Goal: Check status: Check status

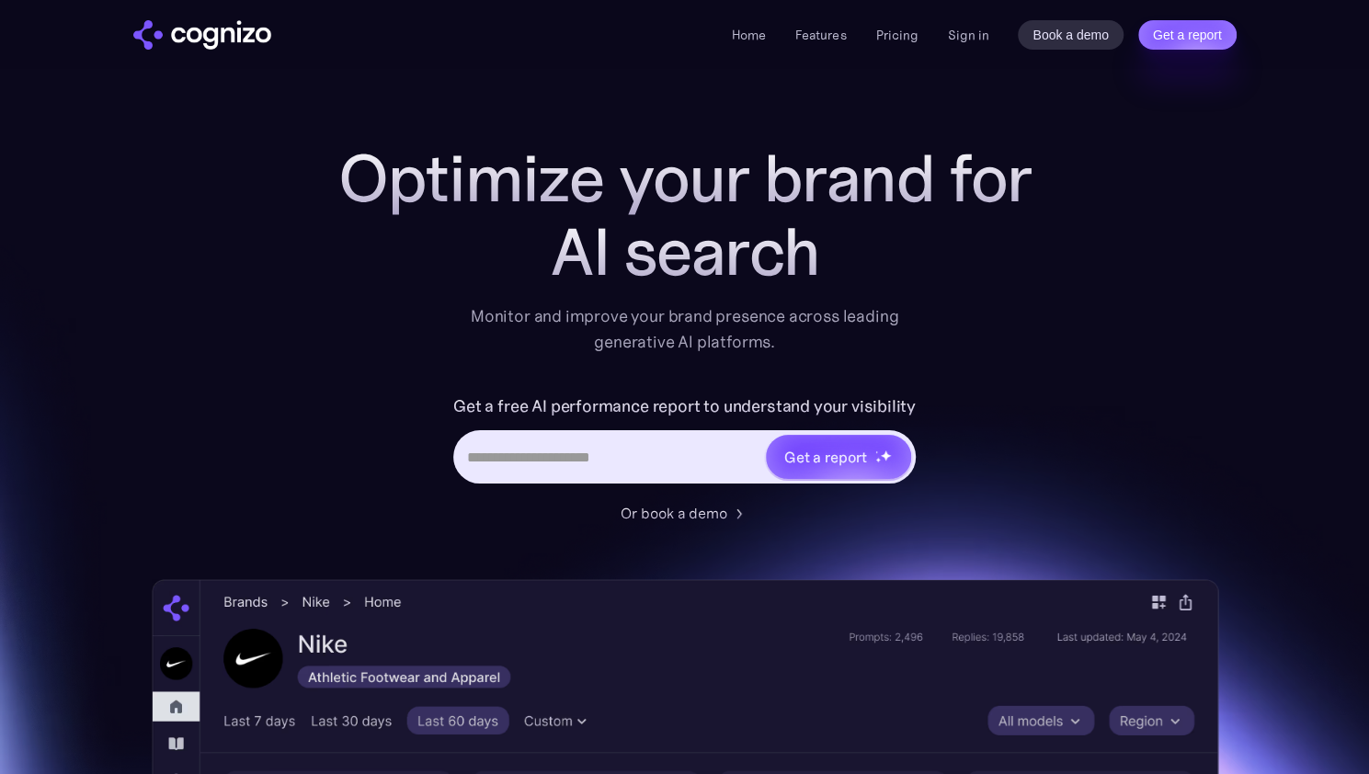
click at [951, 43] on link "Sign in" at bounding box center [967, 35] width 41 height 22
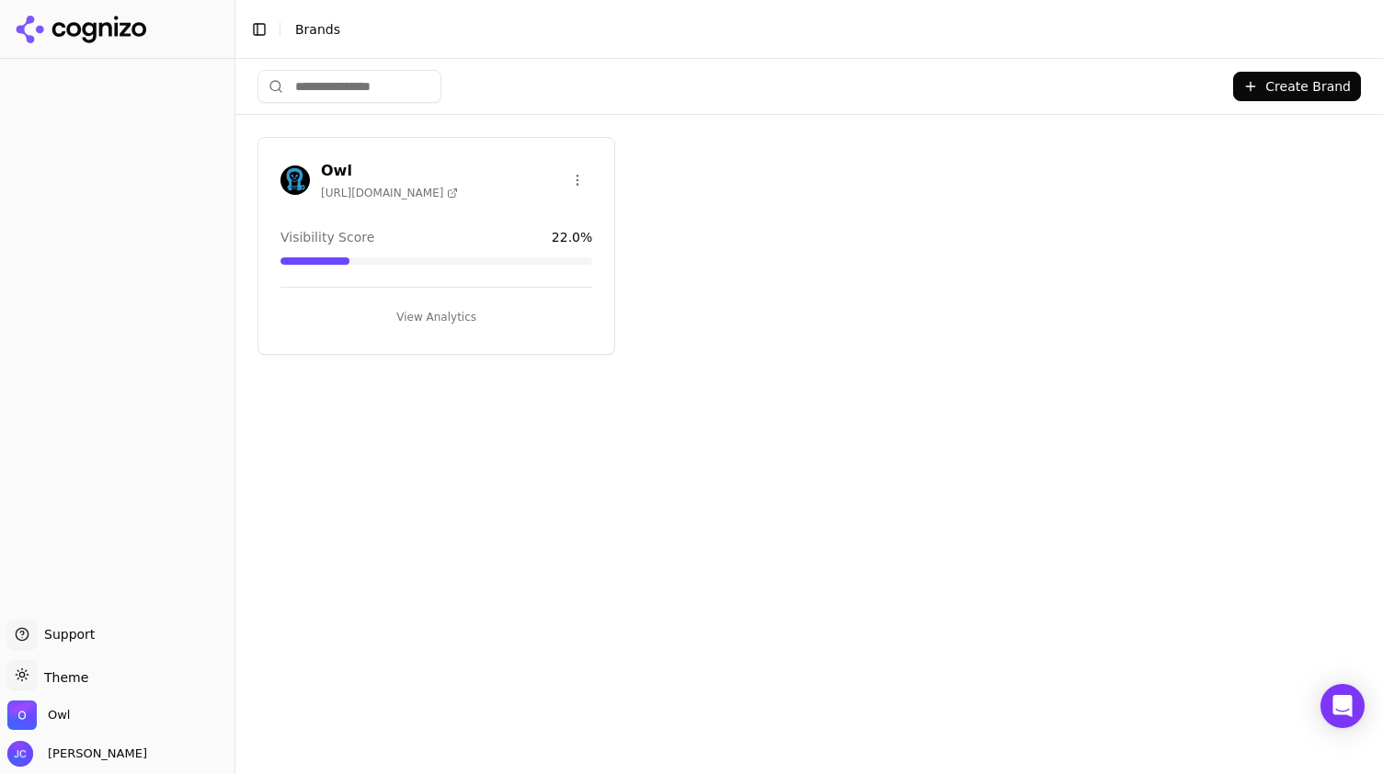
click at [446, 315] on button "View Analytics" at bounding box center [436, 316] width 312 height 29
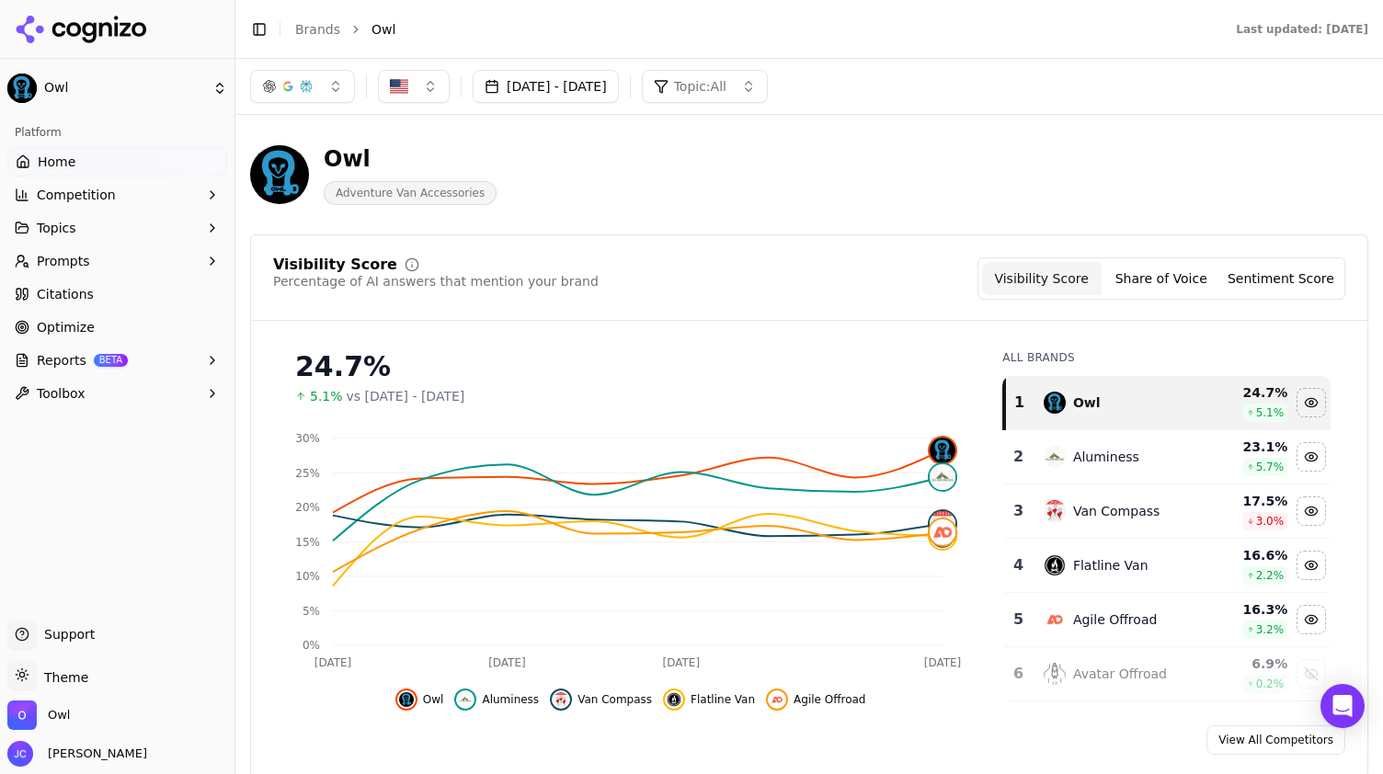
click at [590, 85] on button "[DATE] - [DATE]" at bounding box center [546, 86] width 146 height 33
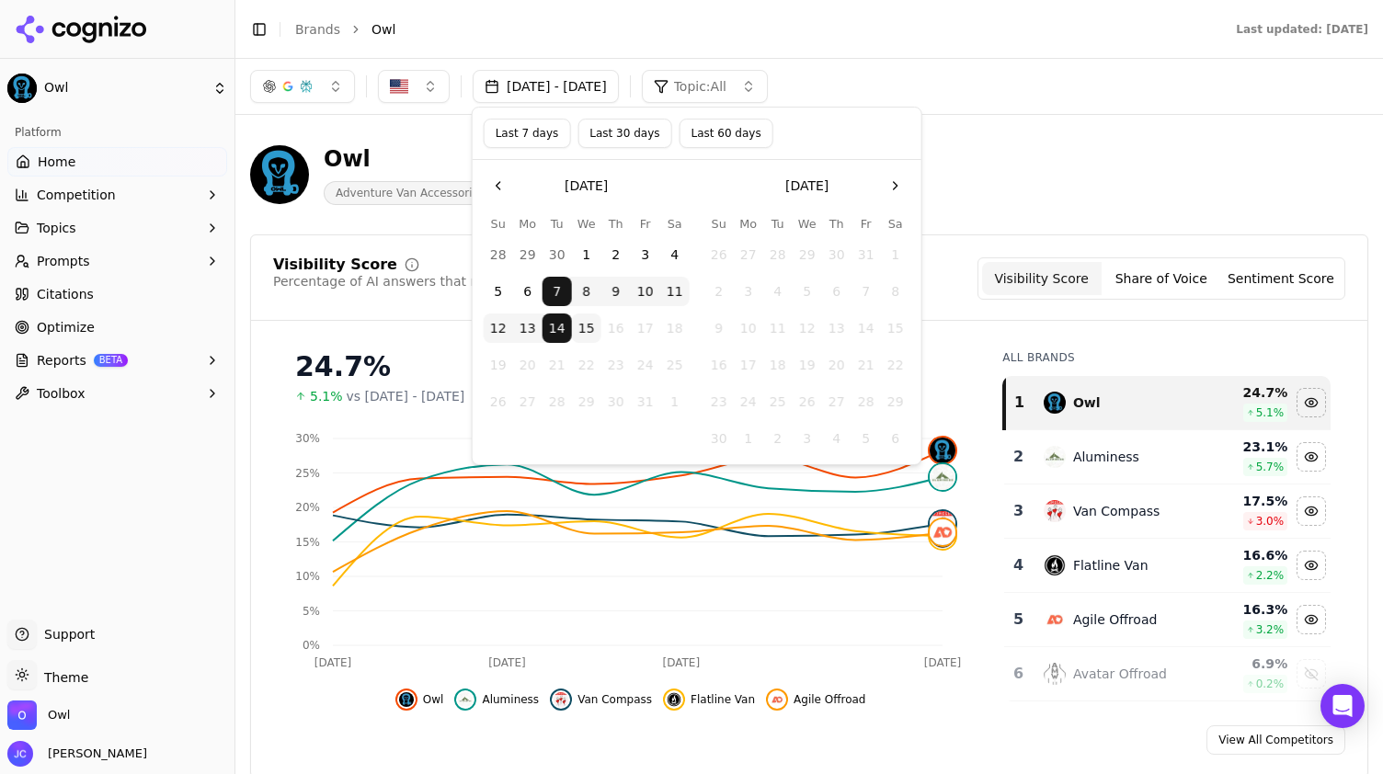
click at [530, 137] on button "Last 7 days" at bounding box center [527, 133] width 87 height 29
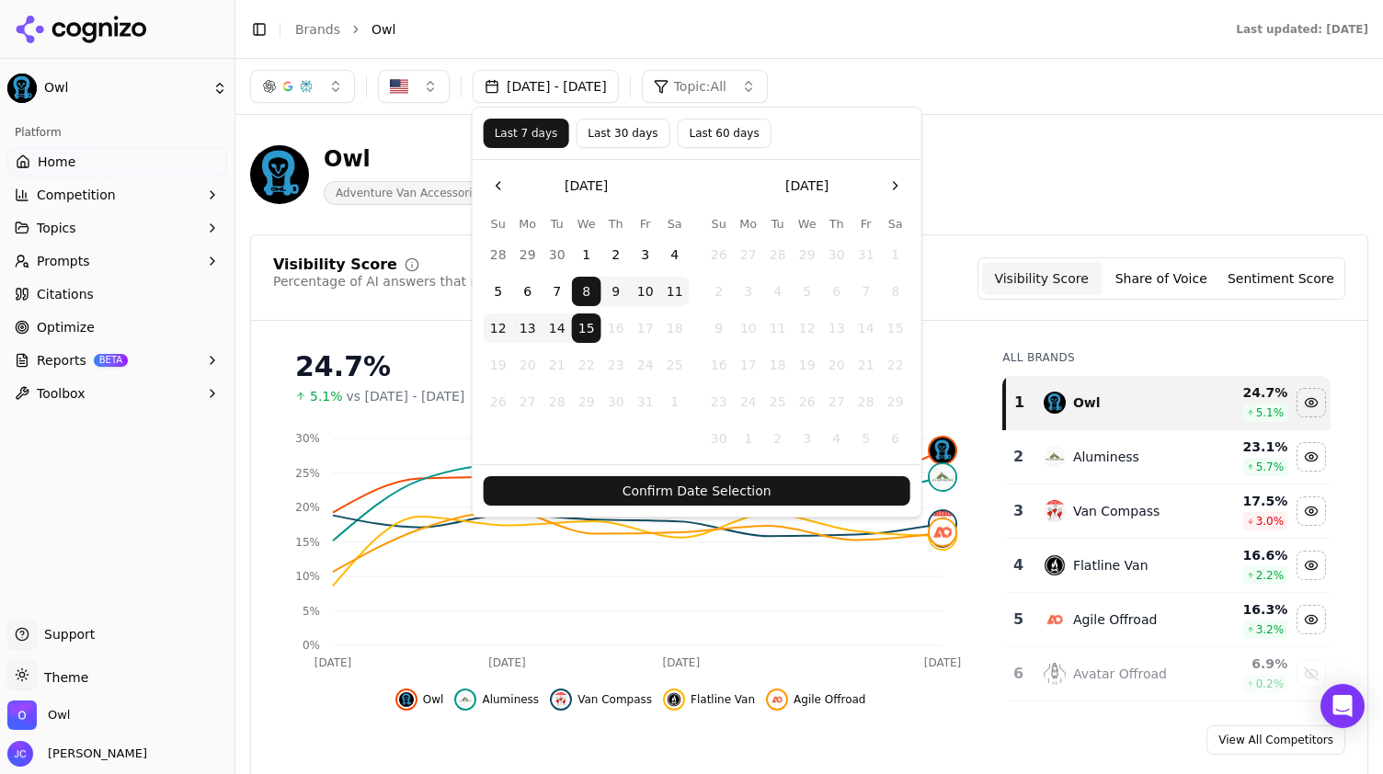
click at [712, 479] on button "Confirm Date Selection" at bounding box center [697, 490] width 427 height 29
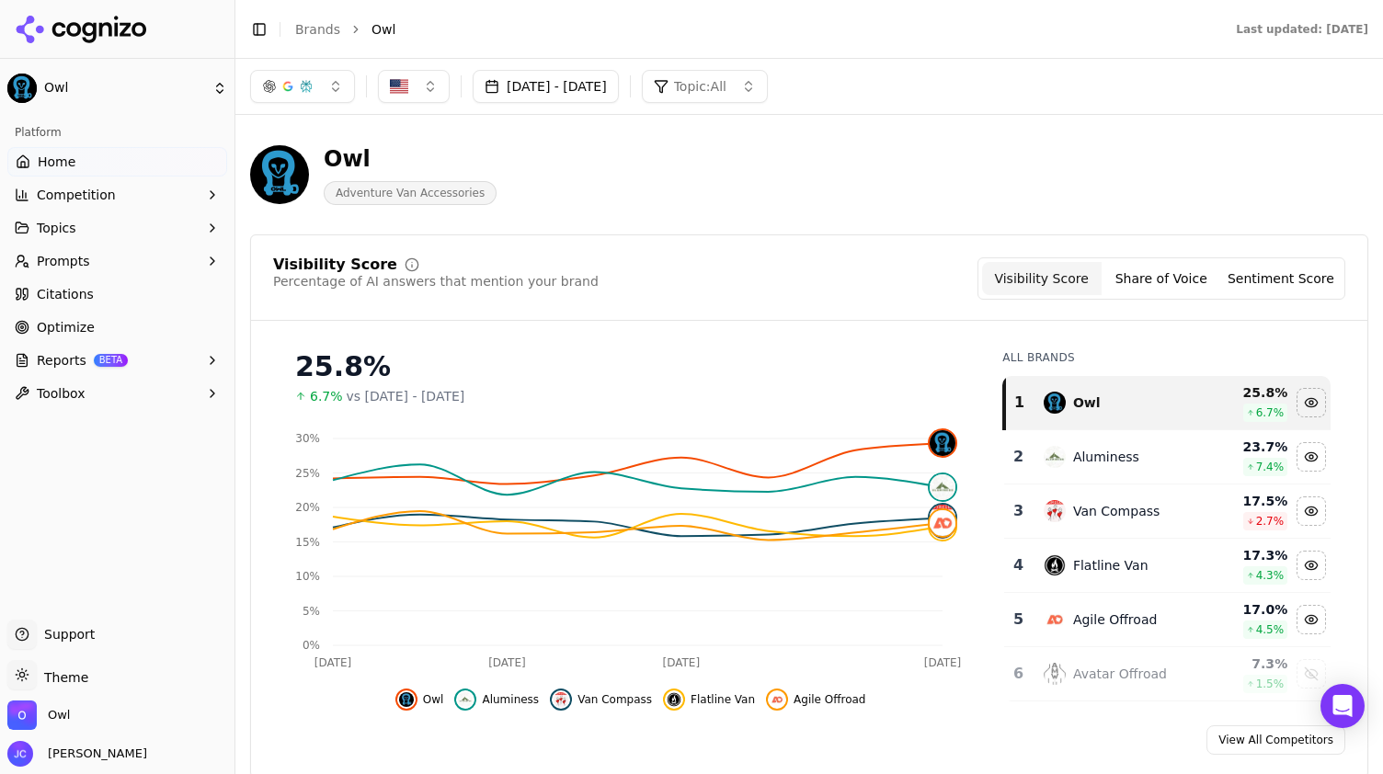
click at [568, 85] on button "[DATE] - [DATE]" at bounding box center [546, 86] width 146 height 33
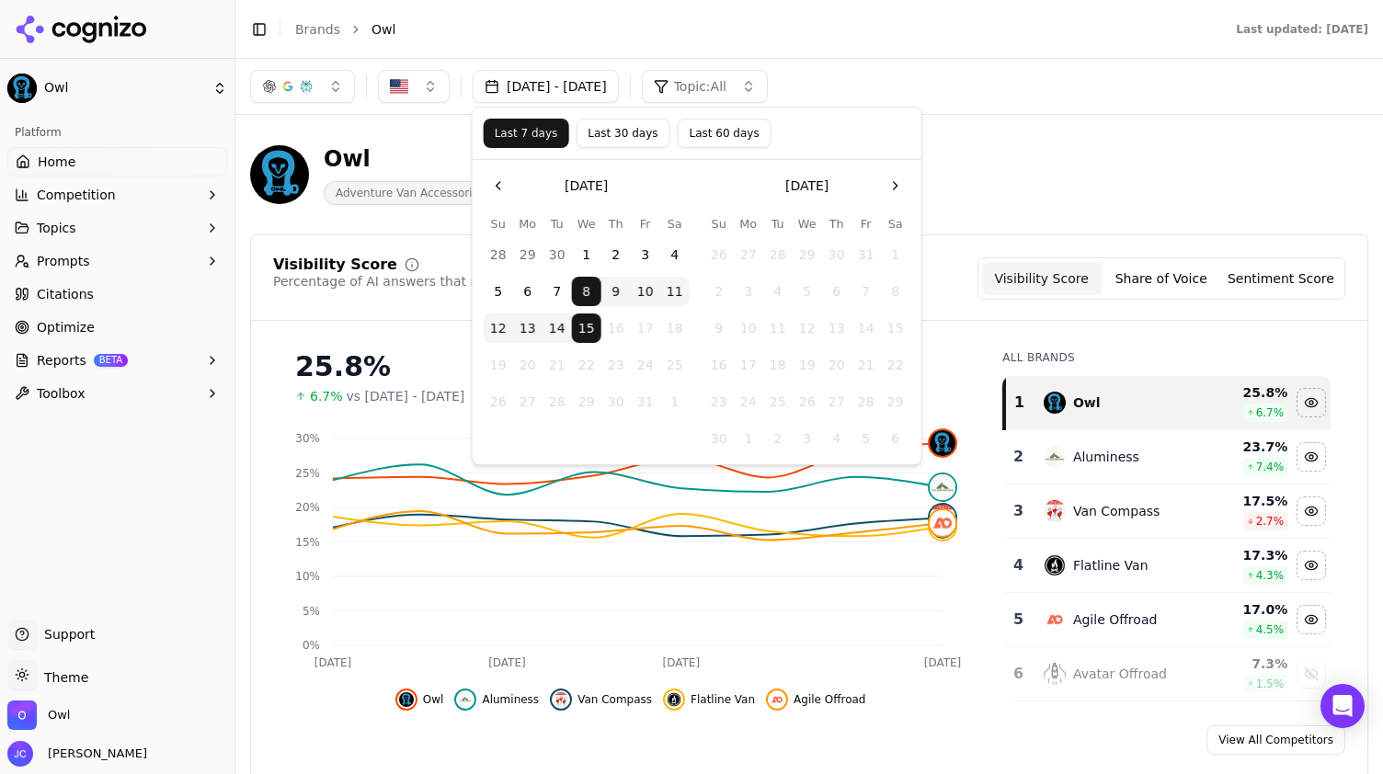
click at [610, 136] on button "Last 30 days" at bounding box center [622, 133] width 94 height 29
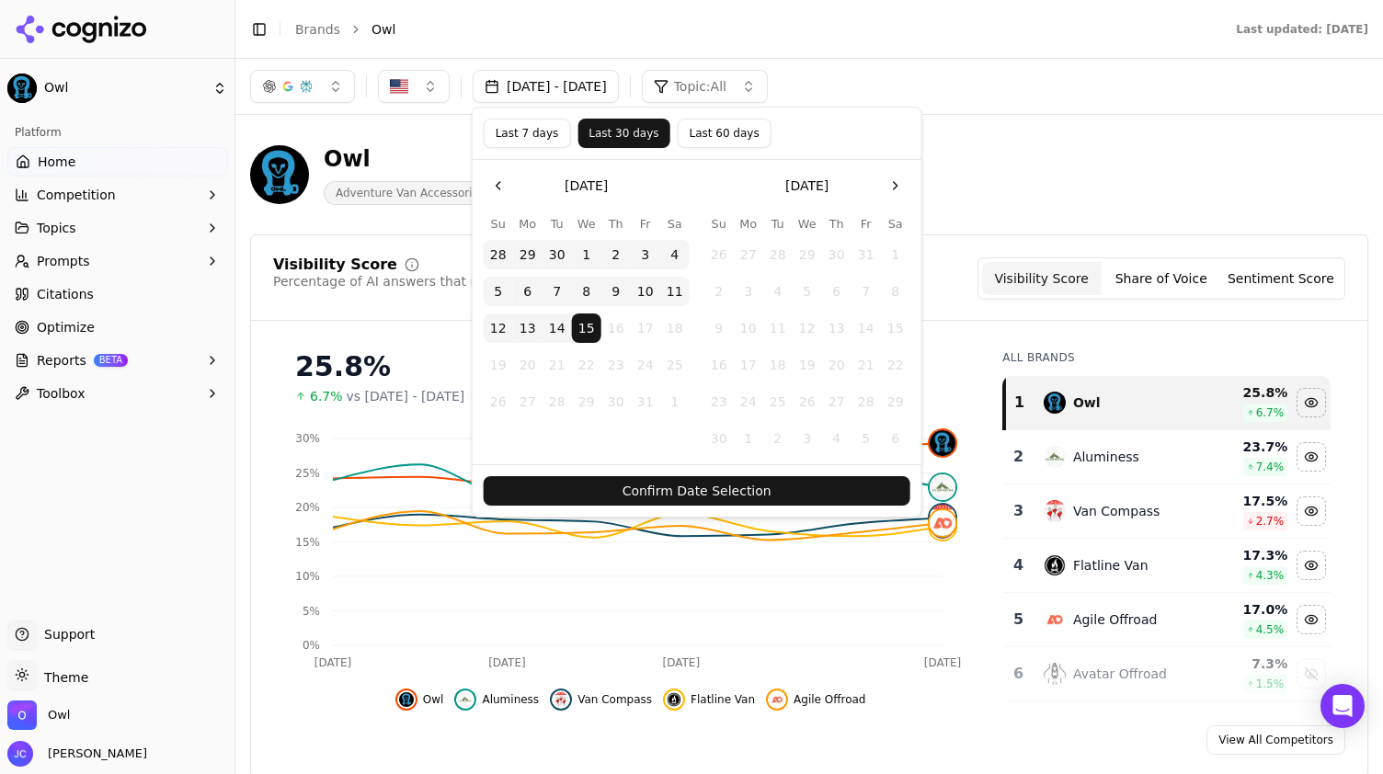
click at [680, 482] on button "Confirm Date Selection" at bounding box center [697, 490] width 427 height 29
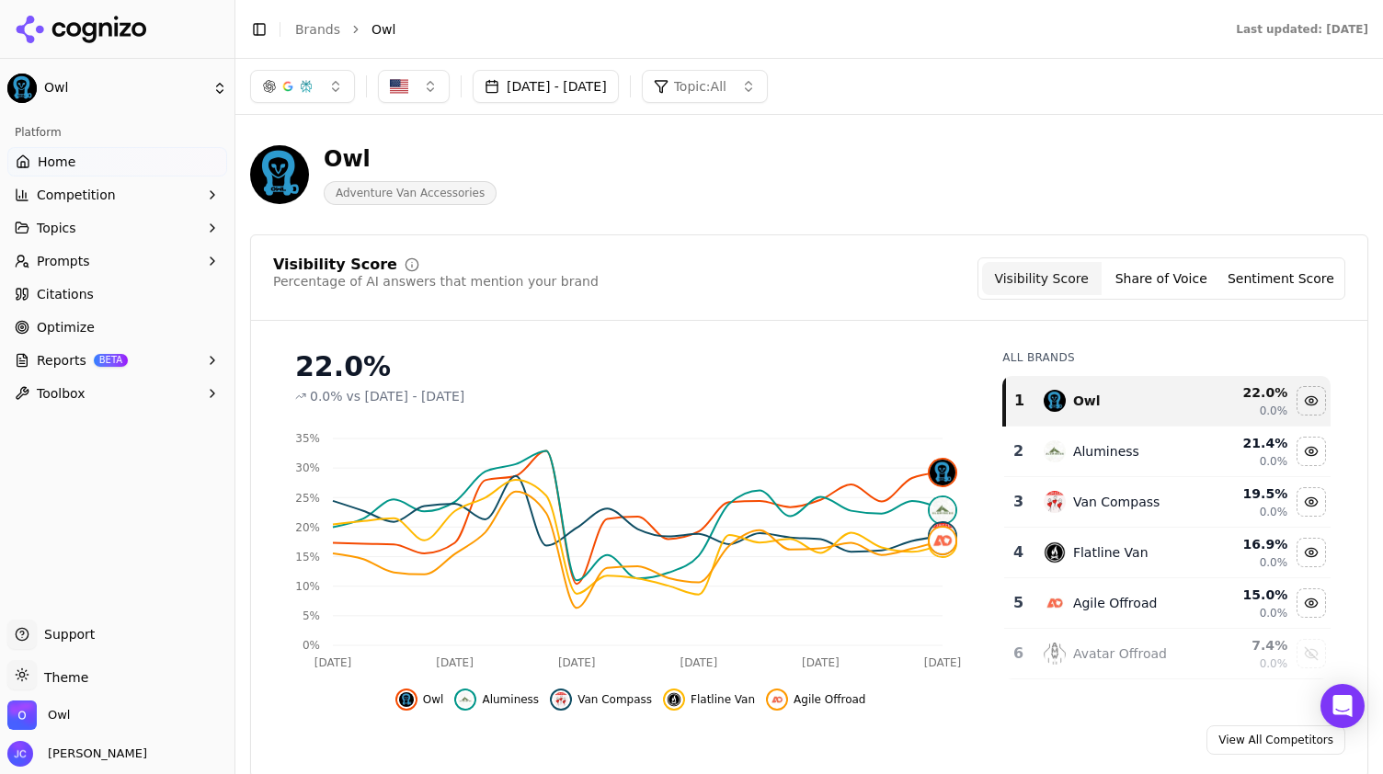
click at [601, 95] on button "[DATE] - [DATE]" at bounding box center [546, 86] width 146 height 33
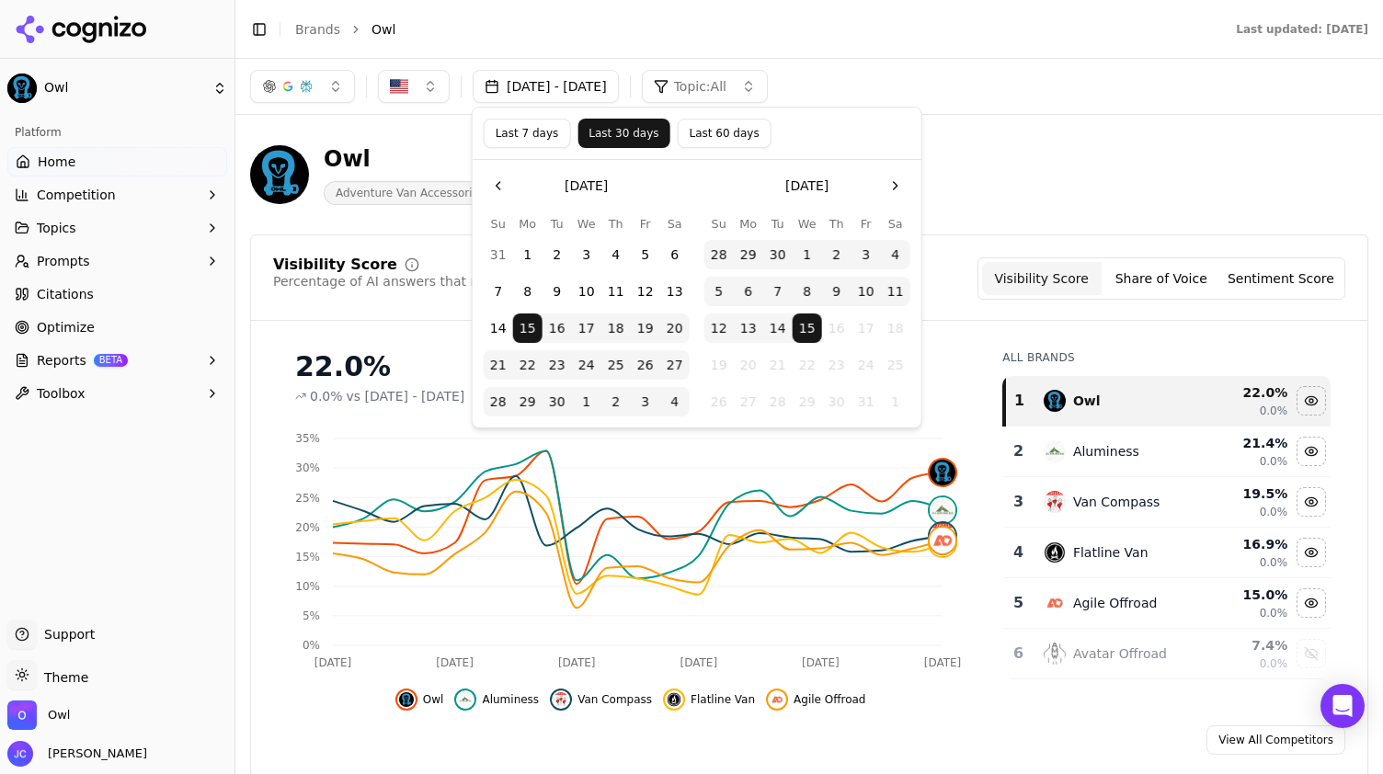
click at [719, 133] on button "Last 60 days" at bounding box center [724, 133] width 94 height 29
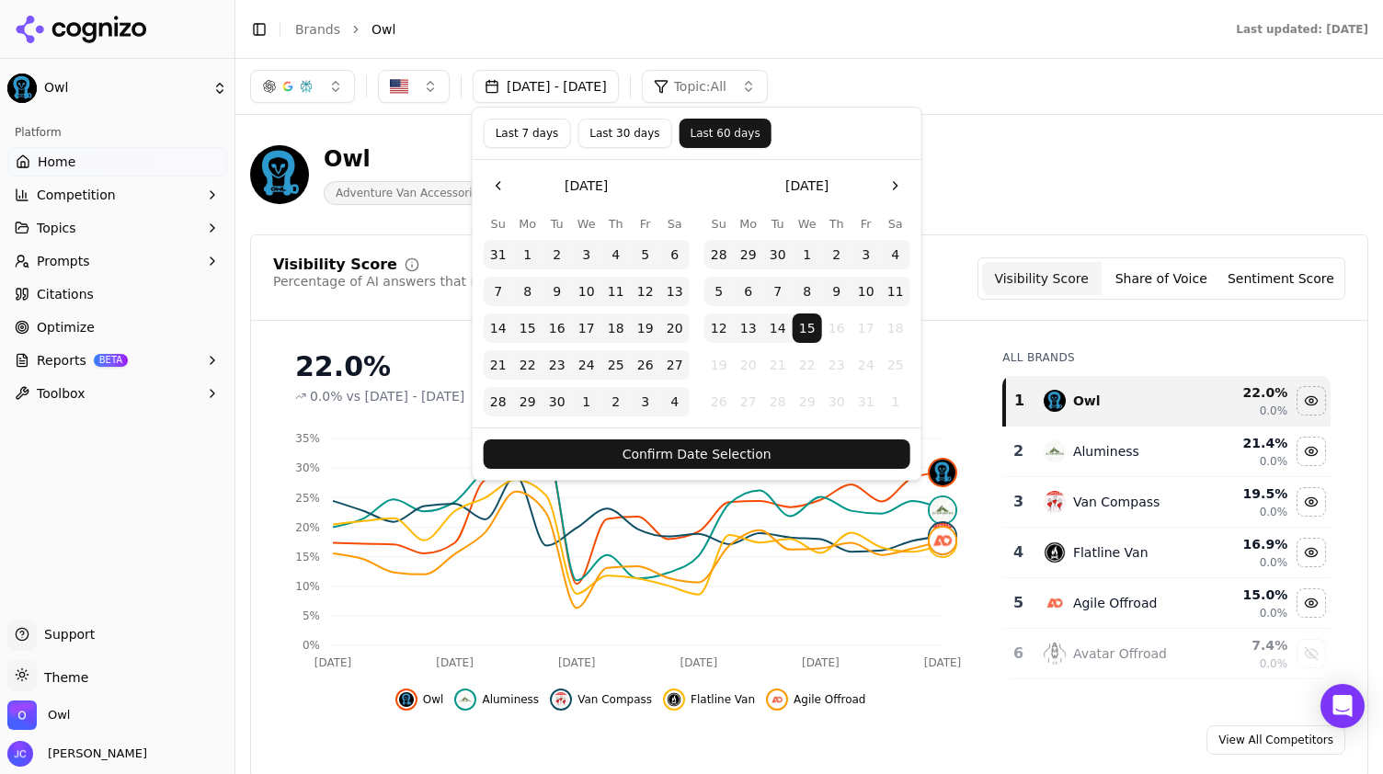
click at [715, 454] on button "Confirm Date Selection" at bounding box center [697, 453] width 427 height 29
